Goal: Information Seeking & Learning: Learn about a topic

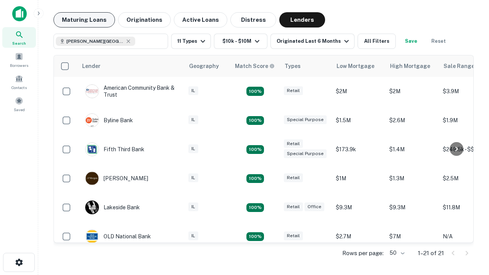
click at [84, 20] on button "Maturing Loans" at bounding box center [84, 19] width 62 height 15
